Goal: Task Accomplishment & Management: Complete application form

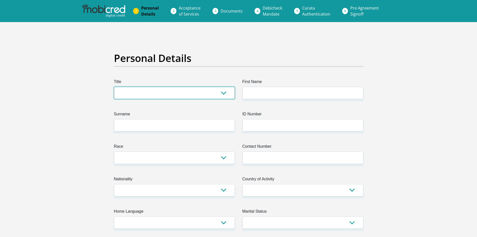
drag, startPoint x: 0, startPoint y: 0, endPoint x: 166, endPoint y: 95, distance: 190.8
click at [166, 95] on select "Mr Ms Mrs Dr [PERSON_NAME]" at bounding box center [174, 93] width 121 height 12
select select "Mr"
click at [114, 87] on select "Mr Ms Mrs Dr [PERSON_NAME]" at bounding box center [174, 93] width 121 height 12
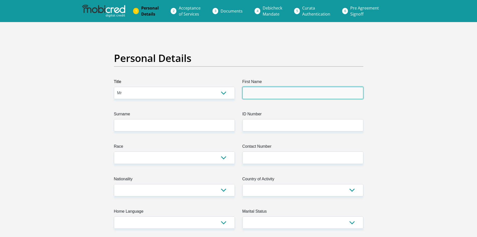
click at [263, 90] on input "First Name" at bounding box center [303, 93] width 121 height 12
type input "Tyran"
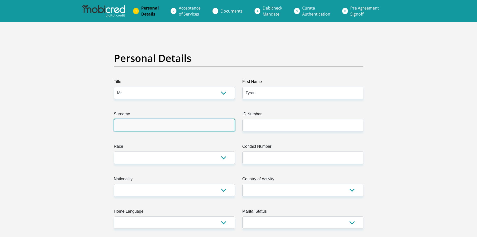
click at [190, 127] on input "Surname" at bounding box center [174, 125] width 121 height 12
type input "PIllay"
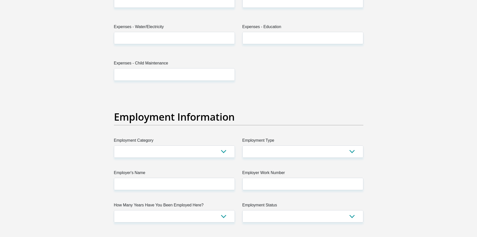
scroll to position [802, 0]
